Goal: Download file/media

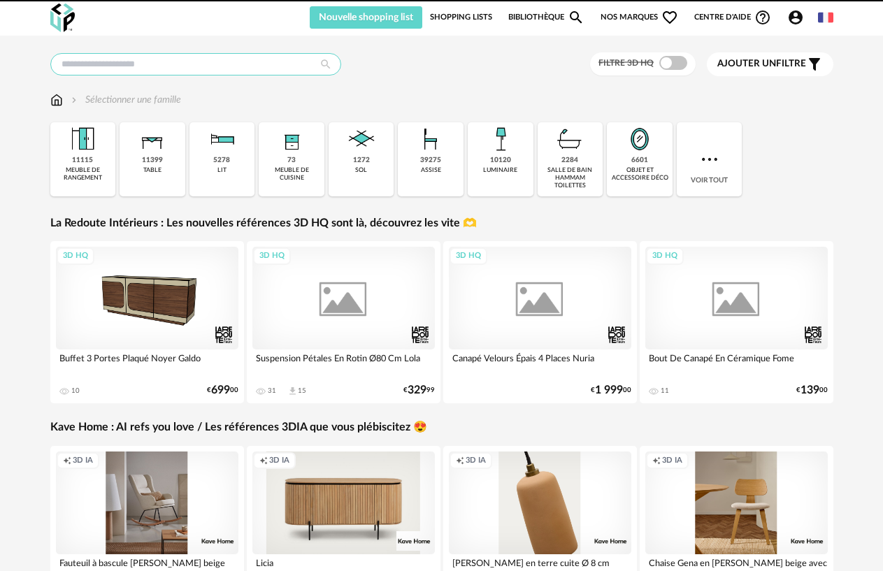
click at [205, 70] on input "text" at bounding box center [195, 64] width 291 height 22
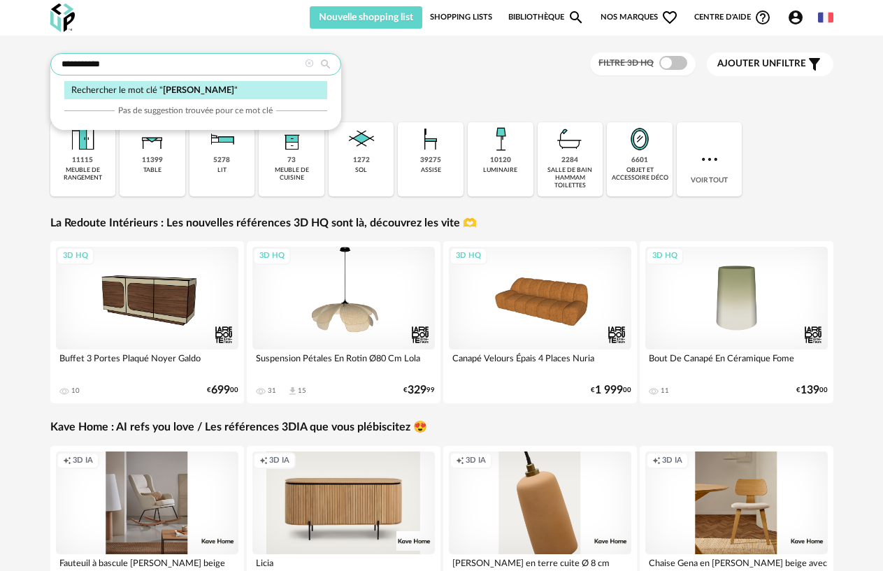
type input "**********"
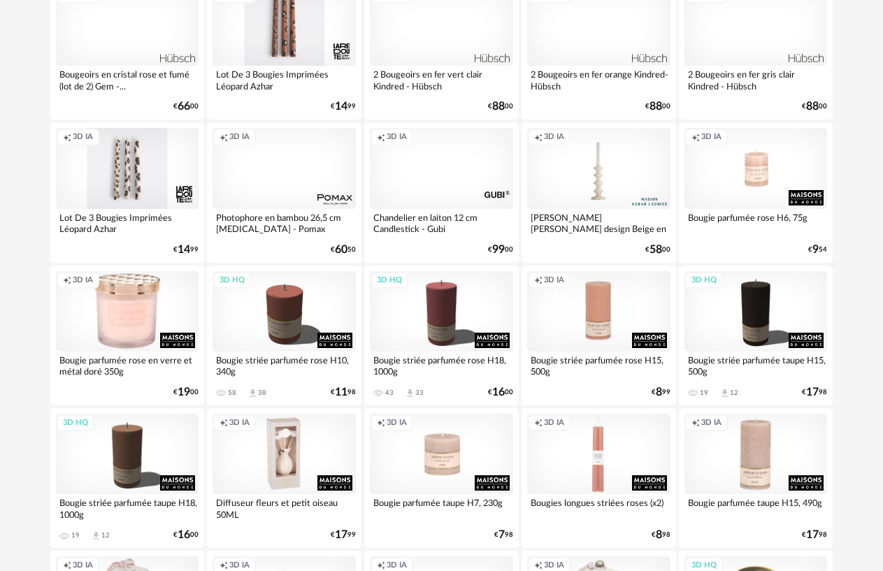
scroll to position [280, 0]
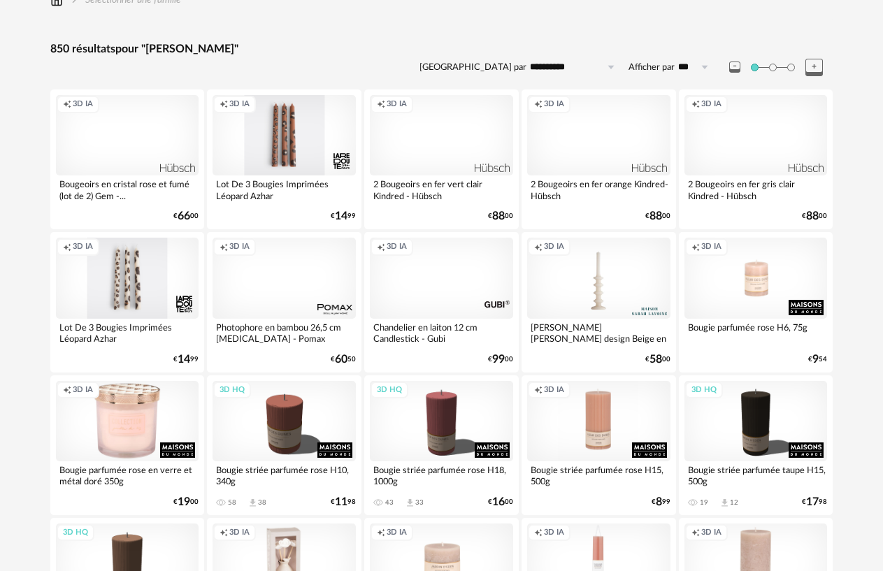
scroll to position [0, 0]
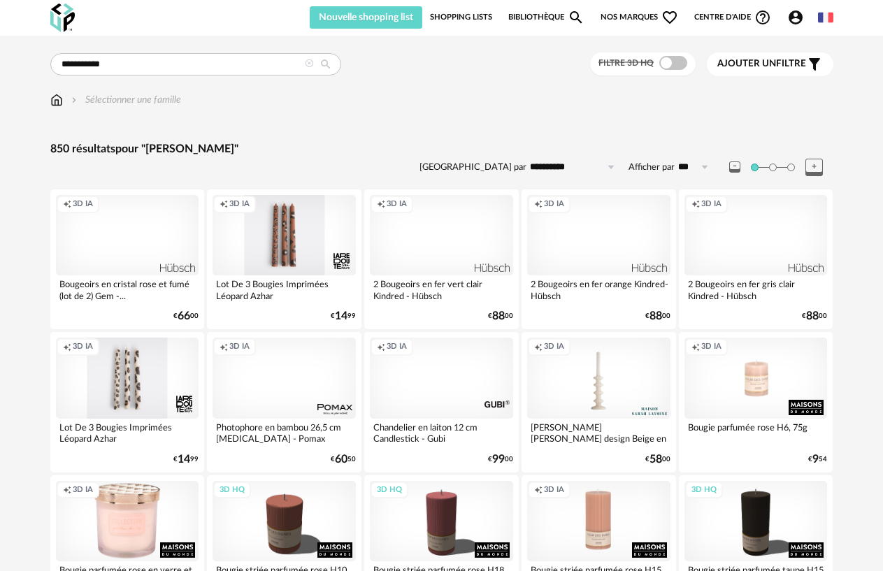
click at [682, 66] on span at bounding box center [674, 63] width 28 height 14
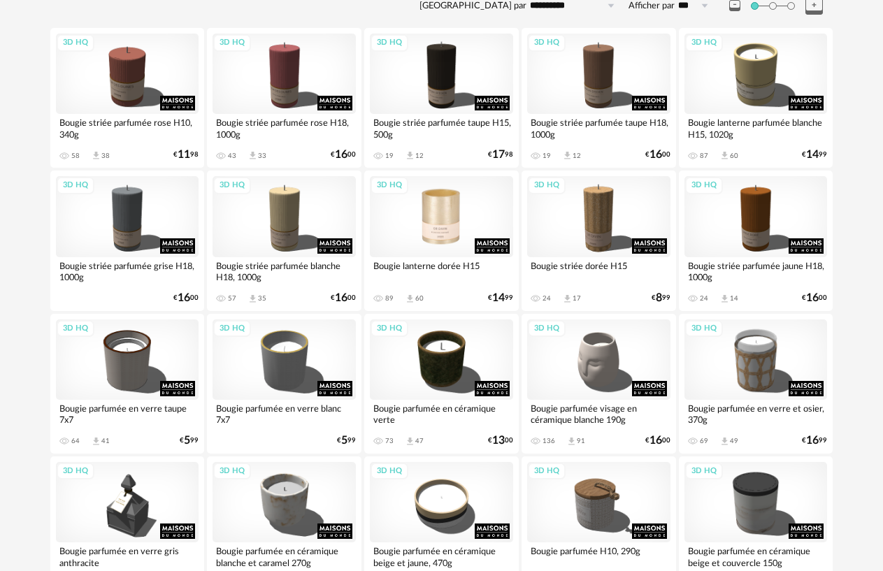
scroll to position [210, 0]
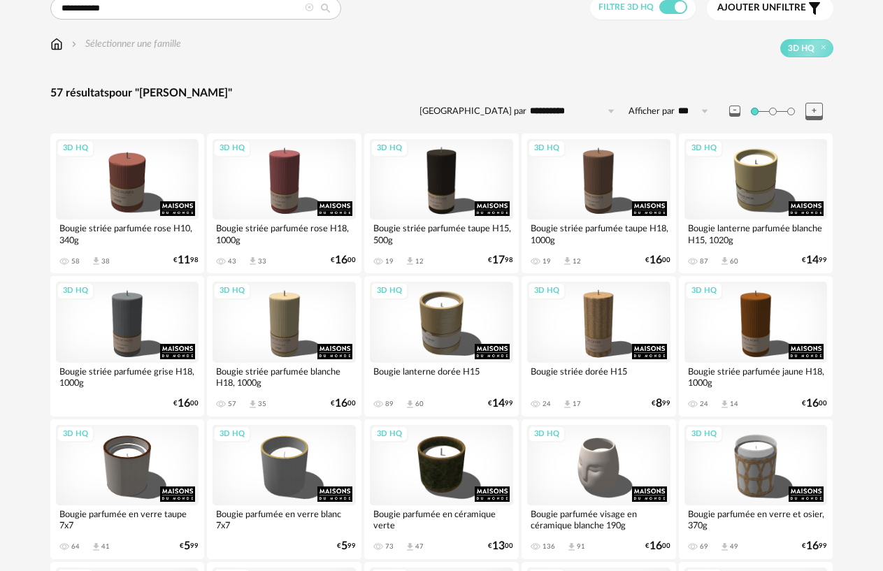
scroll to position [0, 0]
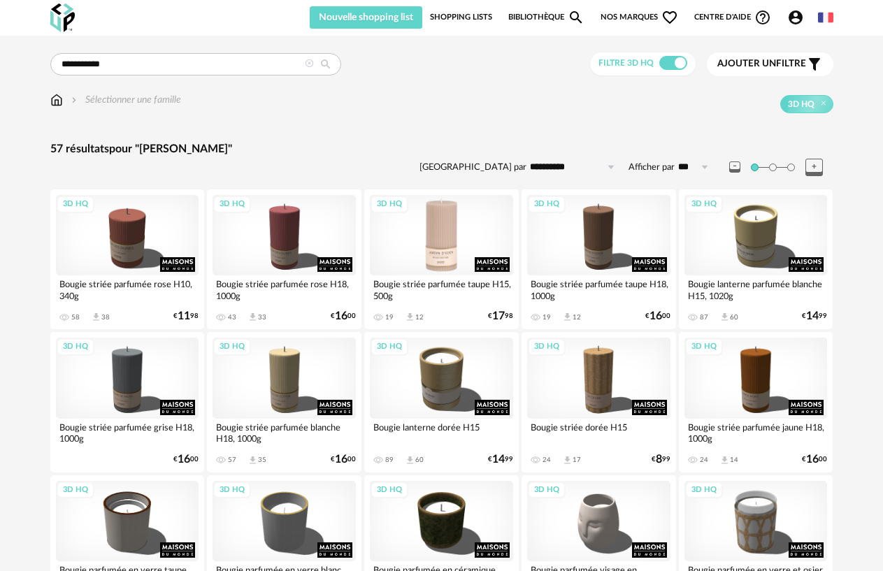
click at [441, 227] on div "3D HQ" at bounding box center [441, 235] width 143 height 80
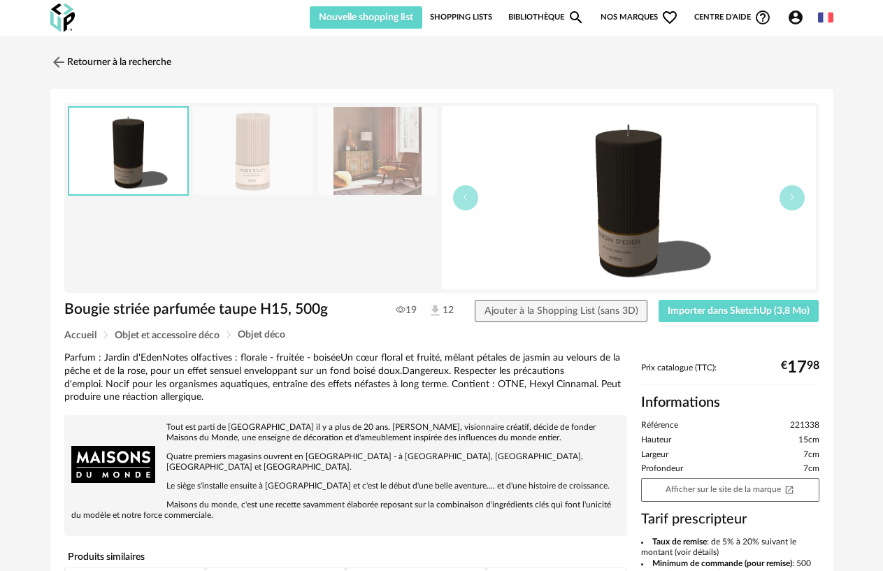
click at [244, 169] on img at bounding box center [253, 151] width 120 height 89
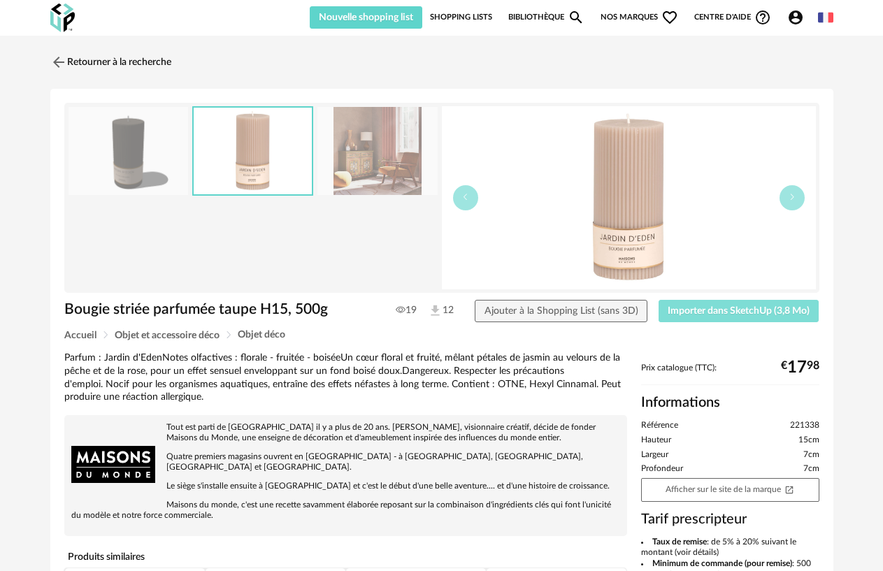
click at [707, 316] on button "Importer dans SketchUp (3,8 Mo)" at bounding box center [739, 311] width 161 height 22
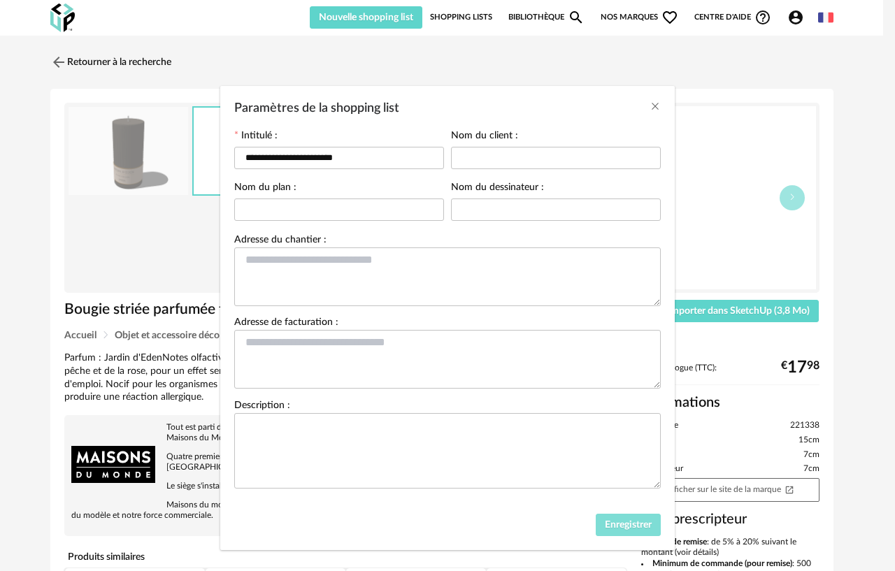
click at [616, 536] on button "Enregistrer" at bounding box center [629, 525] width 66 height 22
